Goal: Task Accomplishment & Management: Use online tool/utility

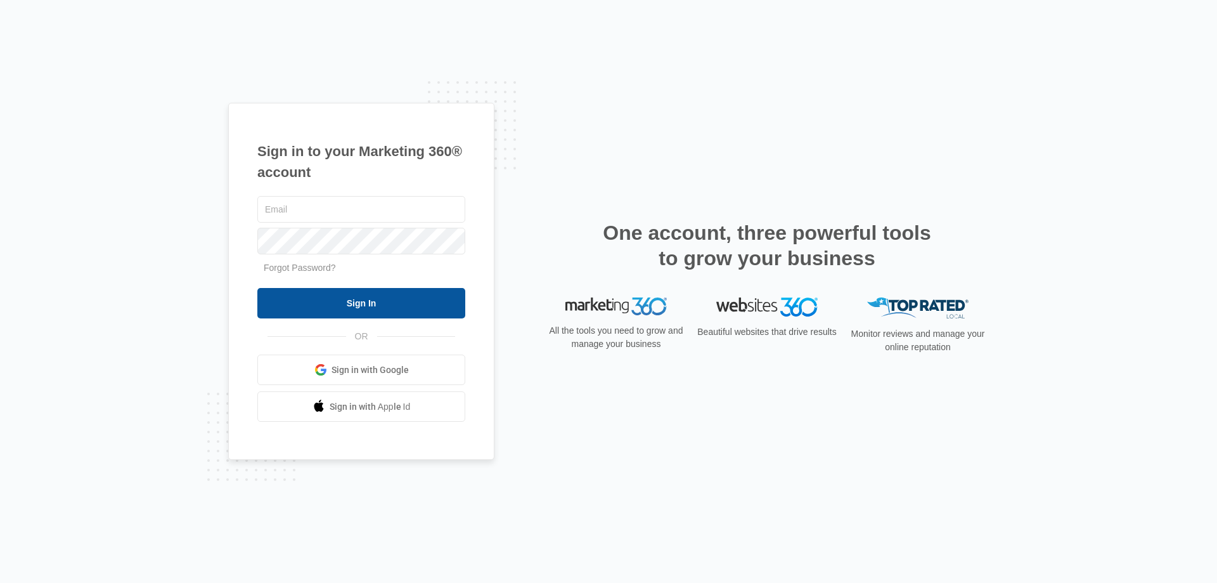
type input "Blakegrimsley@knoxpest.com"
click at [360, 302] on input "Sign In" at bounding box center [361, 303] width 208 height 30
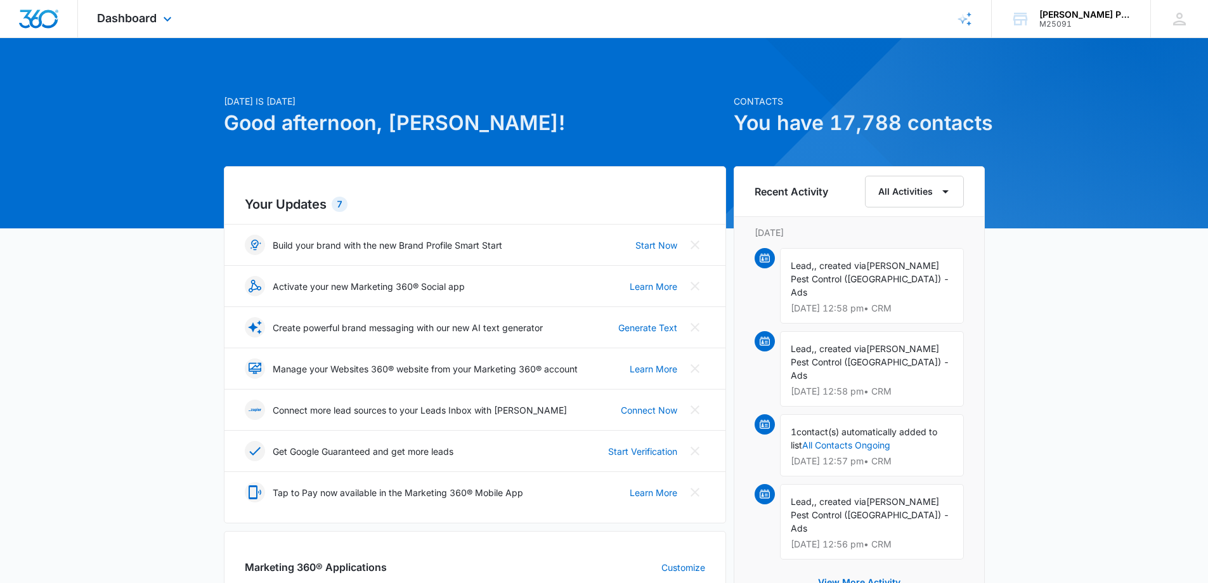
click at [158, 20] on div "Dashboard Apps Reputation Websites Forms CRM Email Social Shop Payments POS Con…" at bounding box center [136, 18] width 116 height 37
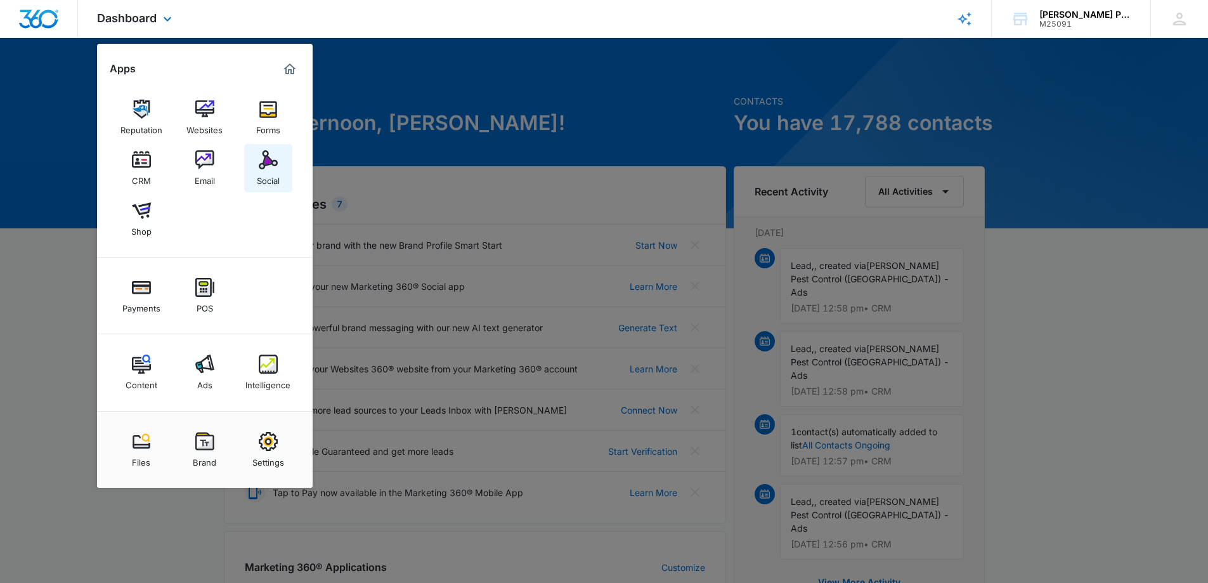
click at [263, 173] on div "Social" at bounding box center [268, 177] width 23 height 16
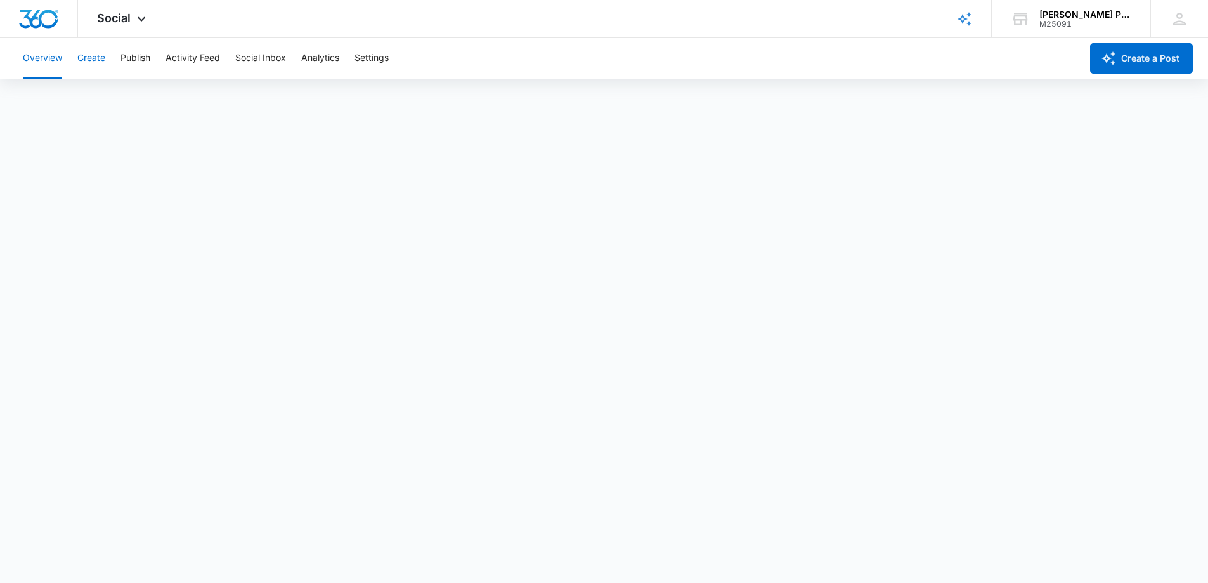
click at [94, 60] on button "Create" at bounding box center [91, 58] width 28 height 41
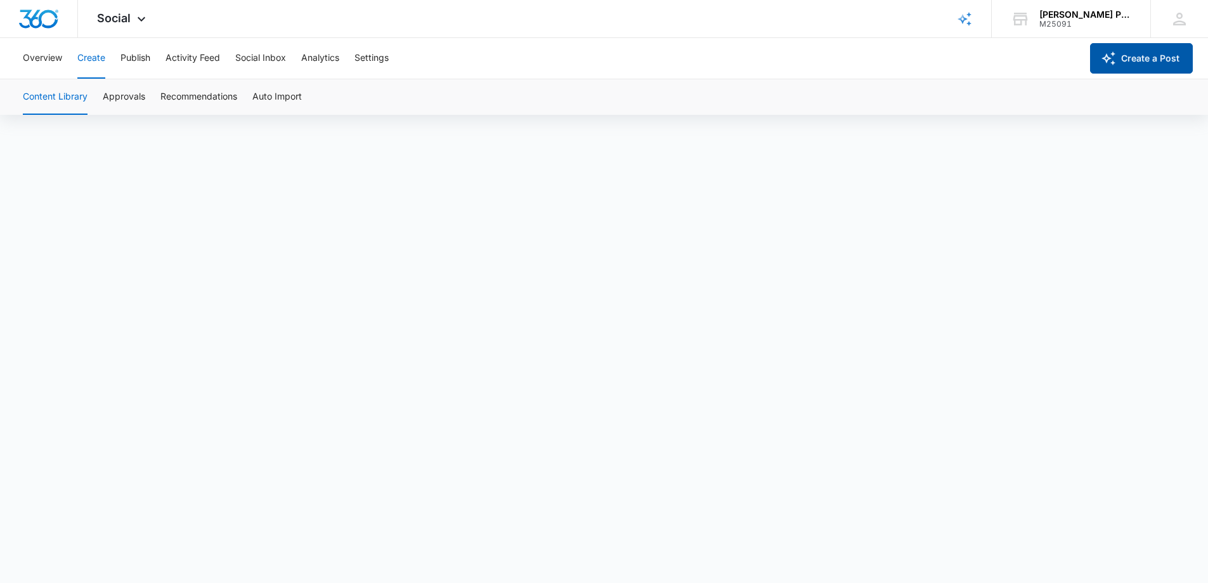
click at [1136, 56] on button "Create a Post" at bounding box center [1141, 58] width 103 height 30
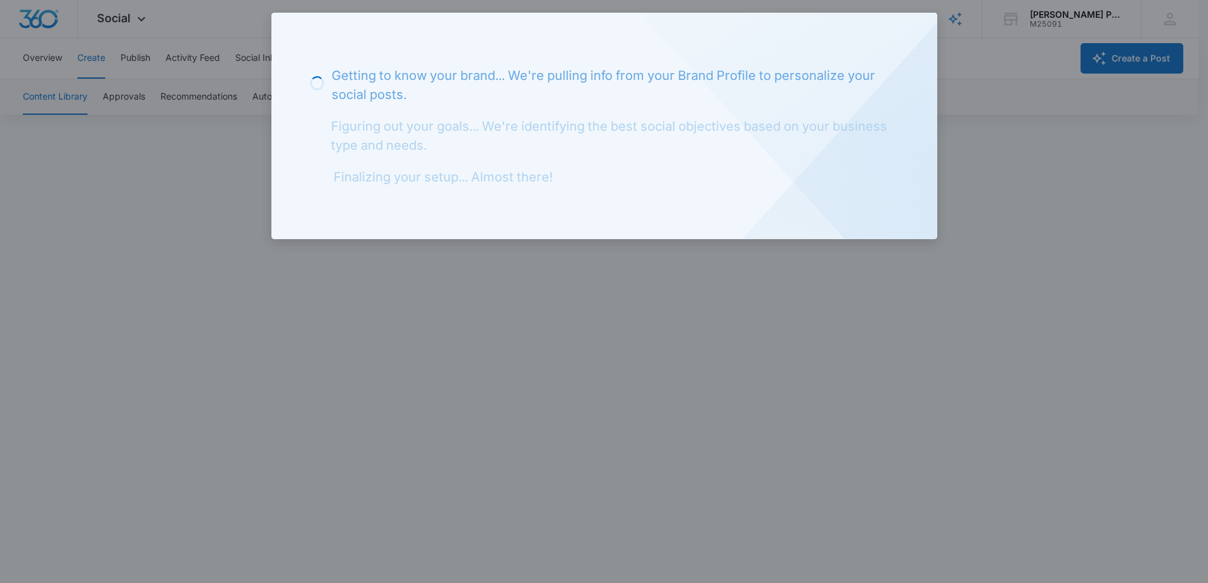
drag, startPoint x: 1091, startPoint y: 162, endPoint x: 702, endPoint y: 84, distance: 397.1
click at [1092, 158] on div at bounding box center [604, 291] width 1208 height 583
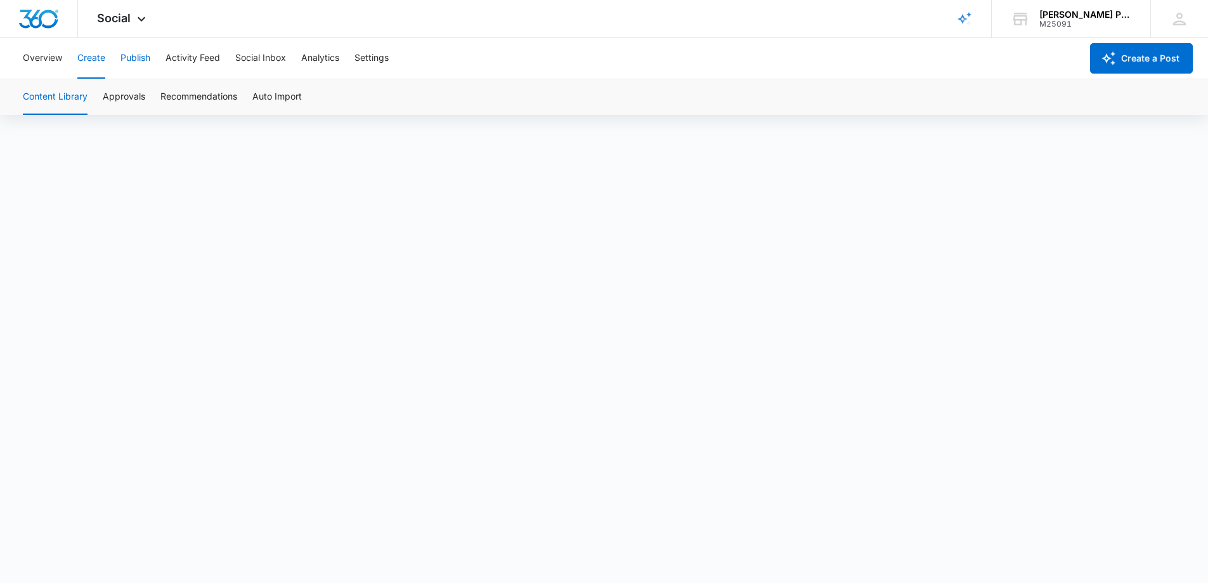
click at [135, 55] on button "Publish" at bounding box center [135, 58] width 30 height 41
click at [92, 63] on button "Create" at bounding box center [91, 58] width 28 height 41
